Goal: Information Seeking & Learning: Learn about a topic

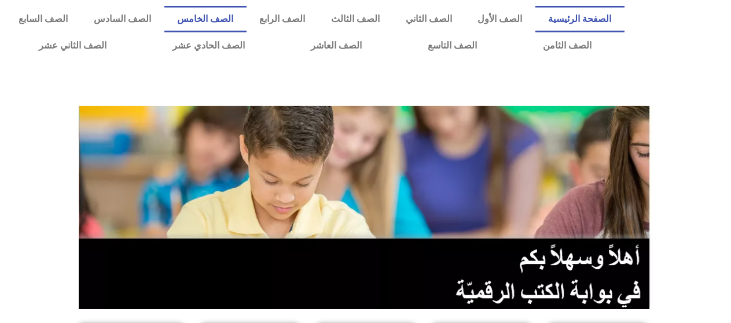
click at [246, 15] on link "الصف الخامس" at bounding box center [205, 19] width 82 height 27
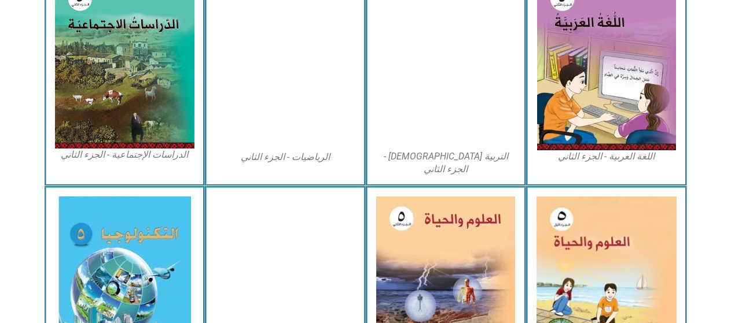
scroll to position [636, 0]
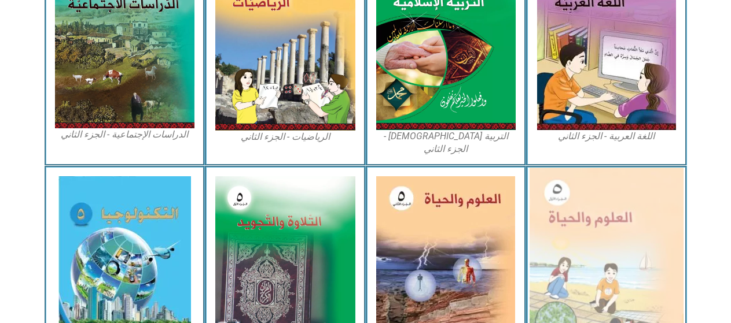
click at [640, 281] on img at bounding box center [606, 262] width 154 height 189
click at [592, 197] on img at bounding box center [606, 262] width 154 height 189
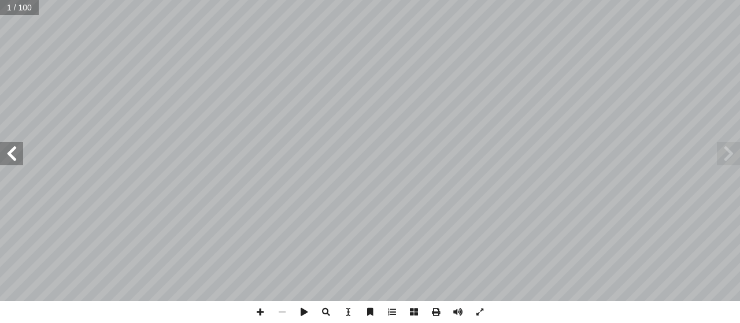
click at [10, 148] on span at bounding box center [11, 153] width 23 height 23
click at [9, 148] on span at bounding box center [11, 153] width 23 height 23
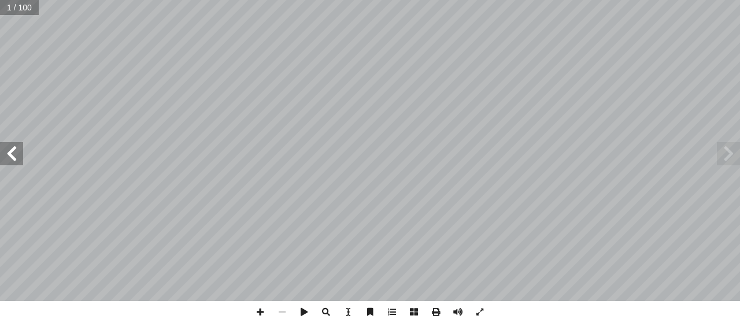
click at [9, 148] on span at bounding box center [11, 153] width 23 height 23
click at [6, 162] on span at bounding box center [11, 153] width 23 height 23
click at [10, 150] on span at bounding box center [11, 153] width 23 height 23
click at [336, 309] on span at bounding box center [326, 312] width 22 height 22
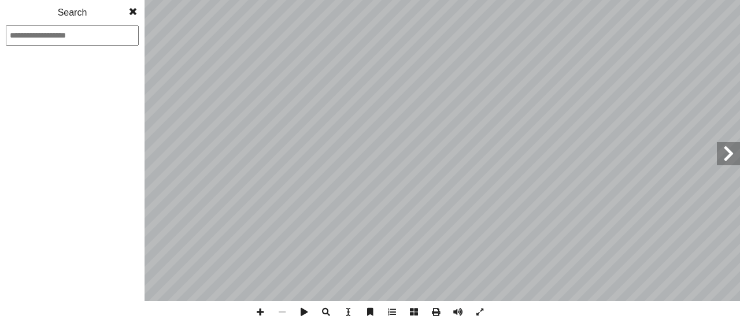
click at [336, 309] on span at bounding box center [326, 312] width 22 height 22
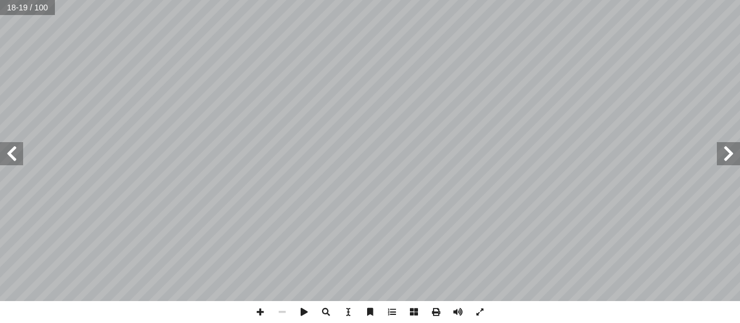
click at [329, 311] on span at bounding box center [326, 312] width 22 height 22
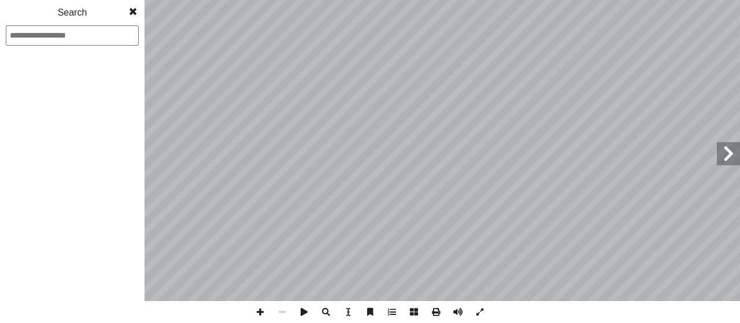
click at [329, 311] on span at bounding box center [326, 312] width 22 height 22
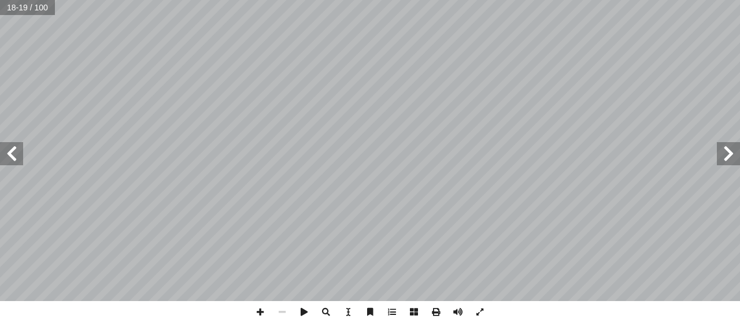
click at [329, 311] on span at bounding box center [326, 312] width 22 height 22
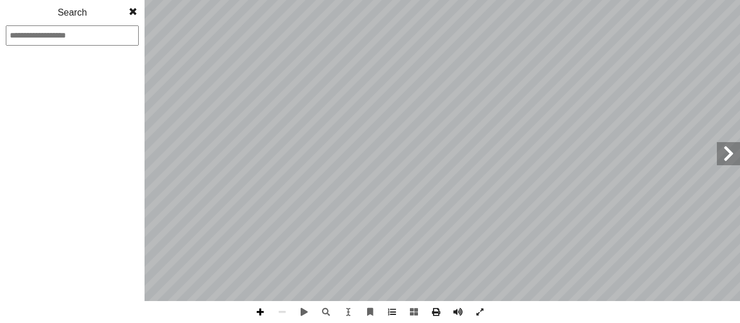
click at [256, 308] on span at bounding box center [260, 312] width 22 height 22
click at [276, 308] on span at bounding box center [282, 312] width 22 height 22
click at [265, 305] on span at bounding box center [260, 312] width 22 height 22
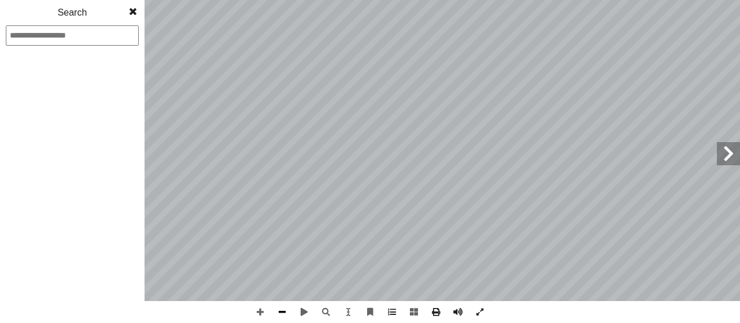
click at [284, 316] on span at bounding box center [282, 312] width 22 height 22
click at [321, 317] on span at bounding box center [326, 312] width 22 height 22
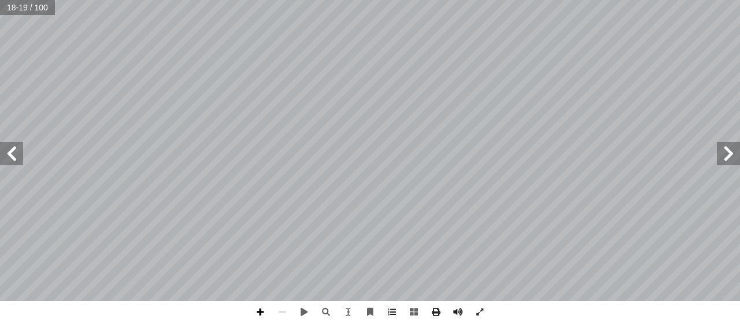
click at [259, 316] on span at bounding box center [260, 312] width 22 height 22
click at [293, 105] on html "الصفحة الرئيسية الصف الأول الصف الثاني الصف الثالث الصف الرابع الصف الخامس الصف…" at bounding box center [370, 52] width 740 height 105
click at [14, 156] on span at bounding box center [11, 153] width 23 height 23
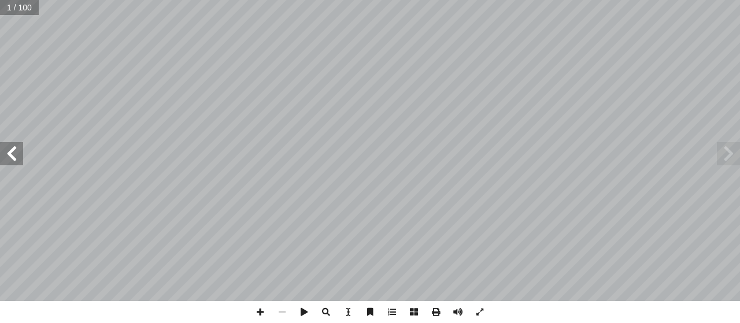
click at [14, 156] on span at bounding box center [11, 153] width 23 height 23
drag, startPoint x: 14, startPoint y: 156, endPoint x: 23, endPoint y: 156, distance: 8.1
click at [16, 156] on span at bounding box center [11, 153] width 23 height 23
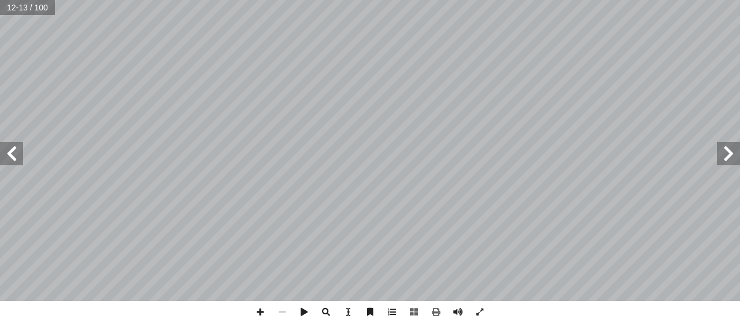
click at [12, 163] on span at bounding box center [11, 153] width 23 height 23
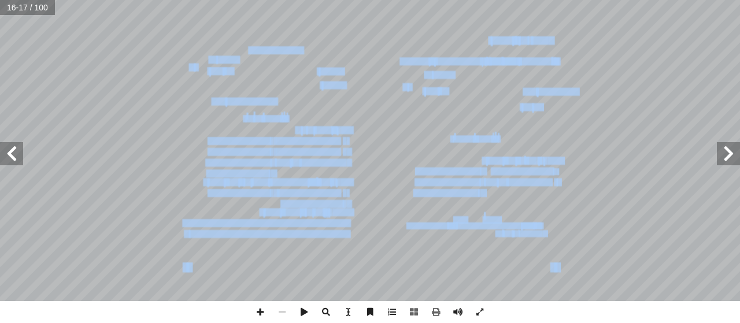
click at [13, 152] on span at bounding box center [11, 153] width 23 height 23
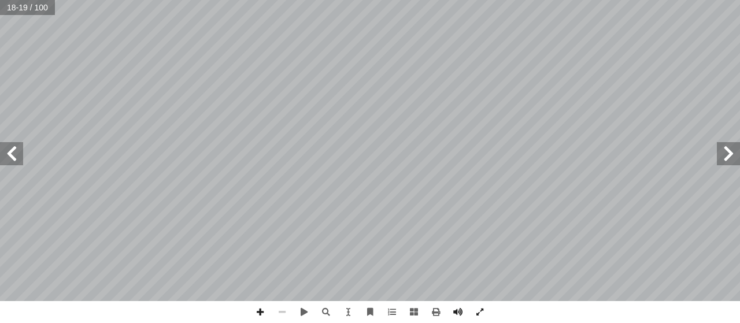
click at [272, 311] on span at bounding box center [282, 312] width 22 height 22
click at [260, 311] on span at bounding box center [260, 312] width 22 height 22
click at [268, 300] on div "١ 4 ة. ّ ة بكتيري ّ ة جاهزة لخلي ّ مي شريحة مجهري ّ عل ُ د بمساعدة م ِ شاه أ ا …" at bounding box center [370, 161] width 740 height 323
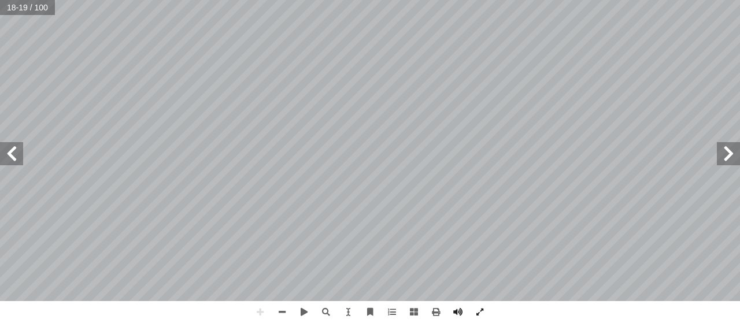
drag, startPoint x: 260, startPoint y: 311, endPoint x: 177, endPoint y: 340, distance: 88.2
click at [177, 105] on html "الصفحة الرئيسية الصف الأول الصف الثاني الصف الثالث الصف الرابع الصف الخامس الصف…" at bounding box center [370, 52] width 740 height 105
click at [299, 300] on div "١ 4 ة. ّ ة بكتيري ّ ة جاهزة لخلي ّ مي شريحة مجهري ّ عل ُ د بمساعدة م ِ شاه أ ا …" at bounding box center [370, 161] width 740 height 323
click at [260, 305] on span at bounding box center [260, 312] width 22 height 22
click at [261, 310] on span at bounding box center [260, 312] width 22 height 22
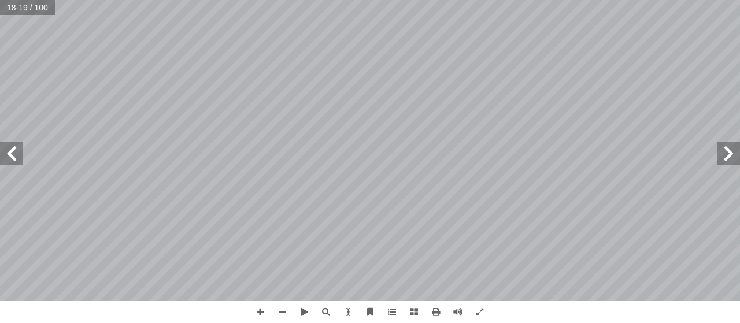
click at [575, 312] on div "١ 4 ة. ّ ة بكتيري ّ ة جاهزة لخلي ّ مي شريحة مجهري ّ عل ُ د بمساعدة م ِ شاه أ ا …" at bounding box center [370, 161] width 740 height 323
click at [617, 309] on div "١ 4 ة. ّ ة بكتيري ّ ة جاهزة لخلي ّ مي شريحة مجهري ّ عل ُ د بمساعدة م ِ شاه أ ا …" at bounding box center [370, 161] width 740 height 323
click at [282, 302] on span at bounding box center [282, 312] width 22 height 22
click at [458, 308] on span at bounding box center [458, 312] width 22 height 22
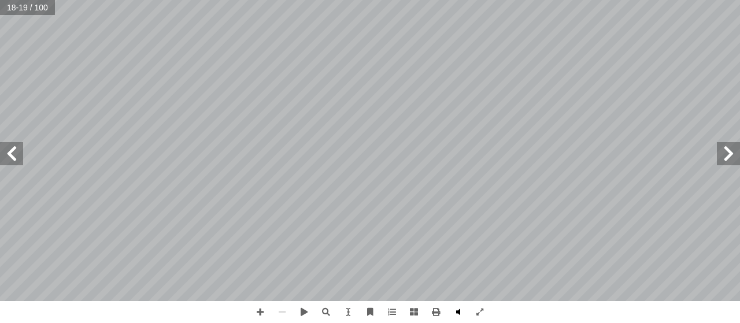
click at [458, 308] on span at bounding box center [458, 312] width 22 height 22
click at [16, 157] on span at bounding box center [11, 153] width 23 height 23
drag, startPoint x: 55, startPoint y: 320, endPoint x: 27, endPoint y: 305, distance: 31.6
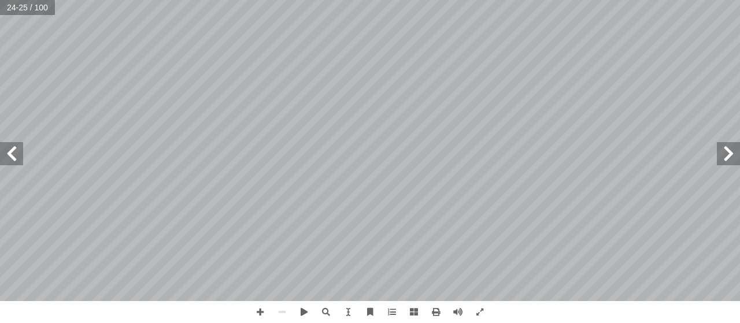
click at [54, 320] on div "2 ٠ تية: آ حيحة لكل فقرة من الفقرات ال� ّ جابة الص ِ إ ضع دائرة حول رمز ال� أ ا…" at bounding box center [370, 161] width 740 height 323
click at [721, 152] on span at bounding box center [728, 153] width 23 height 23
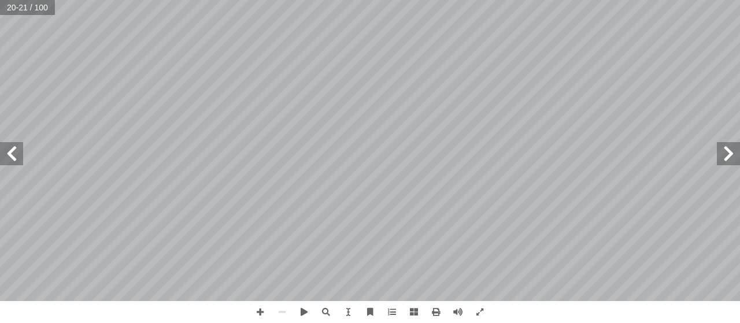
click at [721, 152] on span at bounding box center [728, 153] width 23 height 23
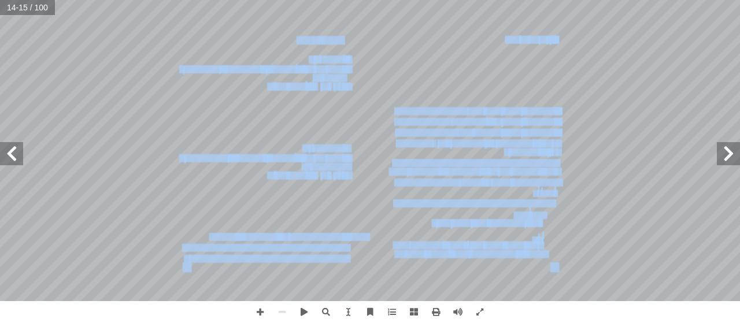
click at [4, 152] on div "١٠ جيب: أ ا تية و آ ور ال� ّ الص ُ ل ّ م أ ا َ ت أ ا * ١ . .___________________…" at bounding box center [370, 150] width 740 height 301
click at [4, 153] on span at bounding box center [11, 153] width 23 height 23
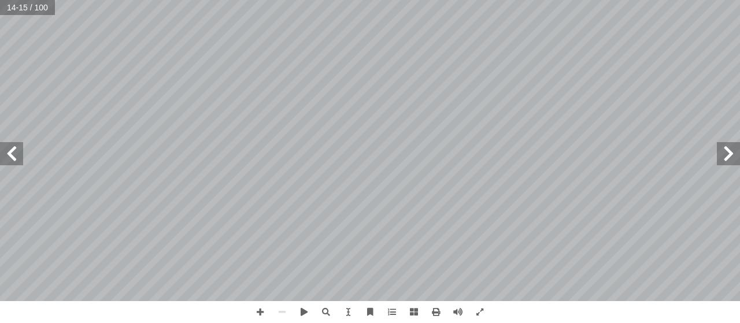
click at [10, 157] on span at bounding box center [11, 153] width 23 height 23
drag, startPoint x: 10, startPoint y: 157, endPoint x: 17, endPoint y: 158, distance: 7.2
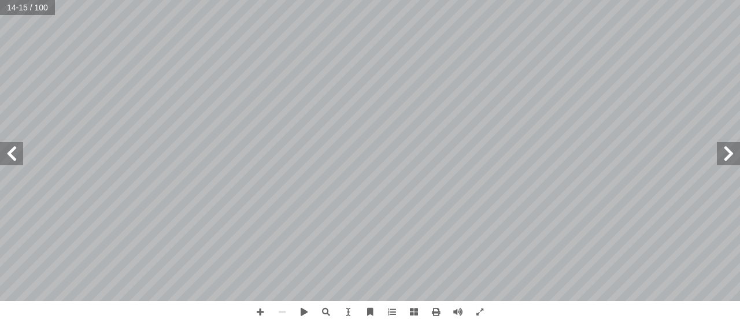
click at [14, 158] on span at bounding box center [11, 153] width 23 height 23
click at [16, 154] on span at bounding box center [11, 153] width 23 height 23
click at [735, 156] on span at bounding box center [728, 153] width 23 height 23
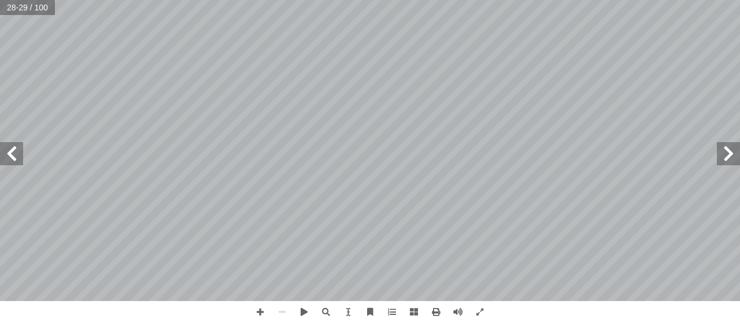
click at [735, 156] on span at bounding box center [728, 153] width 23 height 23
click at [721, 156] on span at bounding box center [728, 153] width 23 height 23
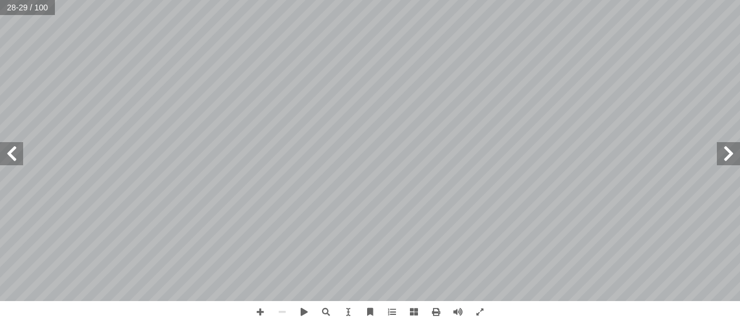
click at [718, 157] on span at bounding box center [728, 153] width 23 height 23
click at [714, 158] on div "24 ــانـيــة ّ الـــوحــدة الــث ة َّ الماد ُ خصائص ورة؟ ّ وجه الشبه والاختلاف …" at bounding box center [370, 150] width 740 height 301
click at [4, 155] on span at bounding box center [11, 153] width 23 height 23
click at [24, 154] on div "١٠ جيب: أ ا تية و آ ور ال� ّ الص ُ ل ّ م أ ا َ ت أ ا * ١ . .___________________…" at bounding box center [370, 150] width 740 height 301
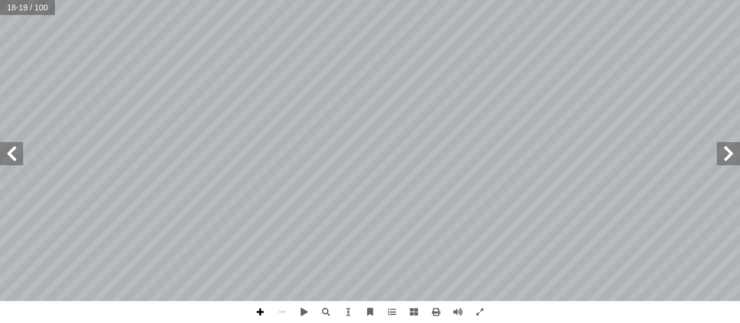
click at [259, 309] on span at bounding box center [260, 312] width 22 height 22
click at [284, 308] on span at bounding box center [282, 312] width 22 height 22
